Goal: Task Accomplishment & Management: Use online tool/utility

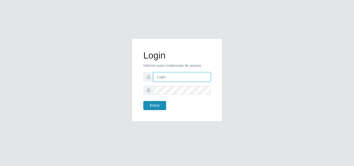
type input "[EMAIL_ADDRESS][DOMAIN_NAME]"
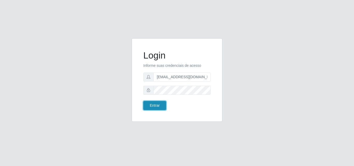
click at [155, 107] on button "Entrar" at bounding box center [154, 105] width 23 height 9
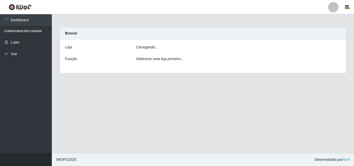
click at [156, 107] on main "Carregando... Buscar [PERSON_NAME]... Função Selecione uma loja primeiro..." at bounding box center [203, 83] width 302 height 139
click at [335, 72] on div "Loja [Selecione...] Rede Potiguar 1 - Macaíba Função Selecione uma loja primeir…" at bounding box center [203, 56] width 286 height 35
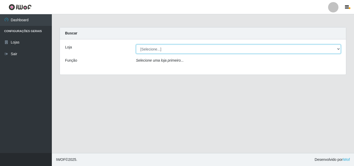
click at [337, 49] on select "[Selecione...] Rede Potiguar 1 - Macaíba" at bounding box center [238, 49] width 205 height 9
select select "100"
click at [136, 45] on select "[Selecione...] Rede Potiguar 1 - Macaíba" at bounding box center [238, 49] width 205 height 9
